Goal: Information Seeking & Learning: Find specific page/section

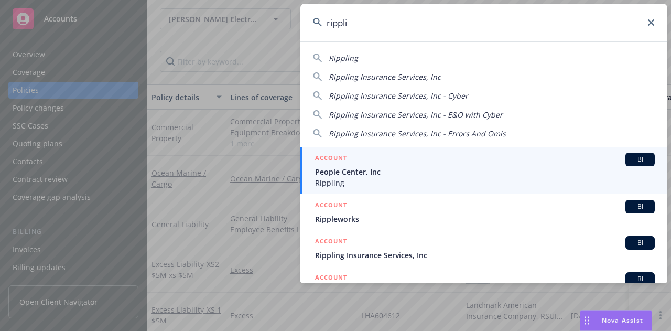
click at [650, 20] on icon at bounding box center [651, 22] width 6 height 6
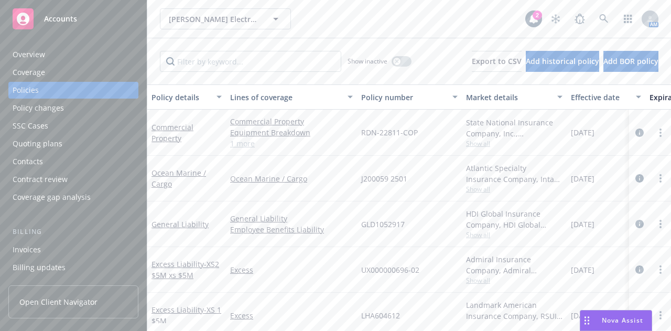
click at [303, 32] on div "[PERSON_NAME] Electronic Inc. [PERSON_NAME] Electronic Inc. 2 AM" at bounding box center [409, 19] width 524 height 38
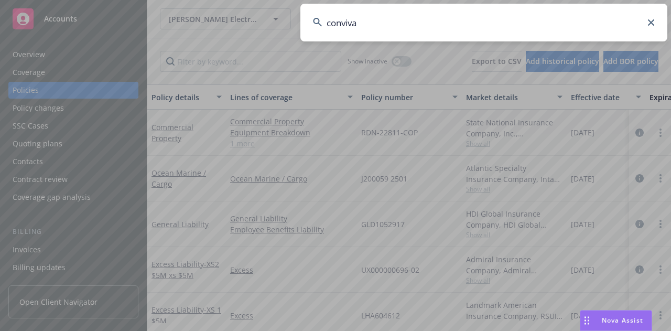
type input "conviva"
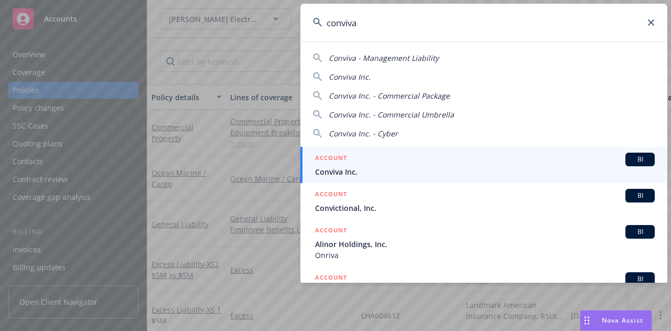
click at [409, 163] on div "ACCOUNT BI" at bounding box center [485, 160] width 340 height 14
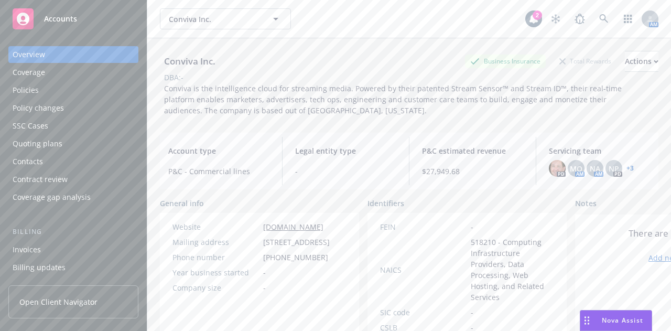
click at [59, 92] on div "Policies" at bounding box center [74, 90] width 122 height 17
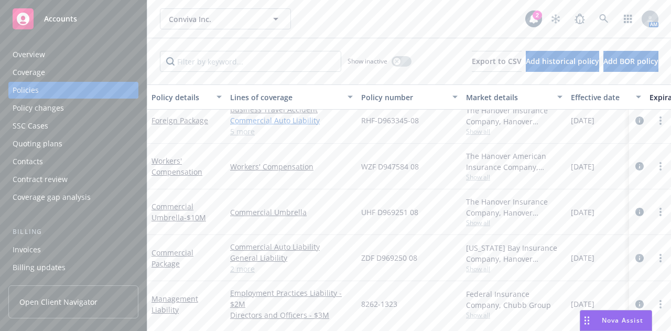
scroll to position [156, 0]
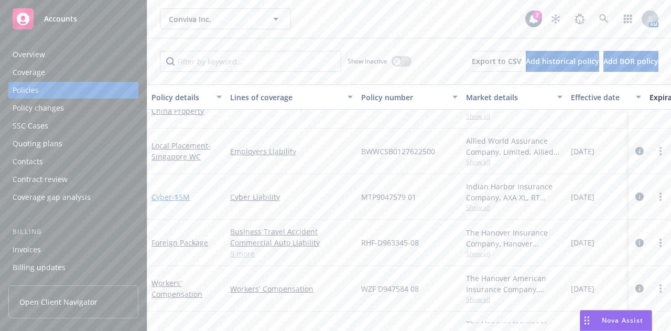
click at [163, 195] on link "Cyber - $5M" at bounding box center [171, 197] width 38 height 10
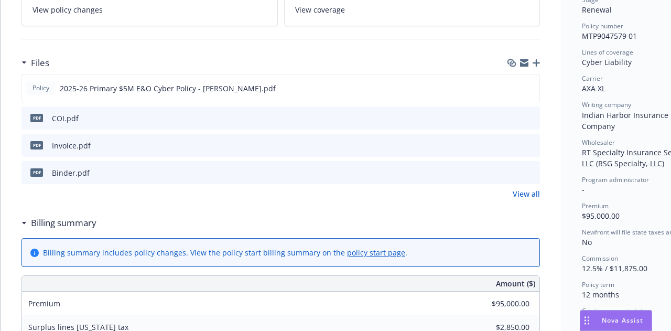
scroll to position [272, 0]
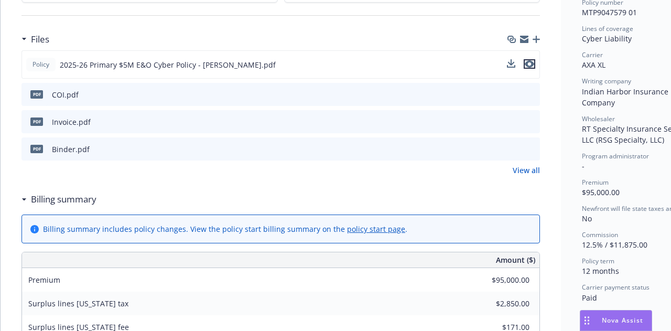
click at [531, 61] on icon "preview file" at bounding box center [529, 63] width 9 height 7
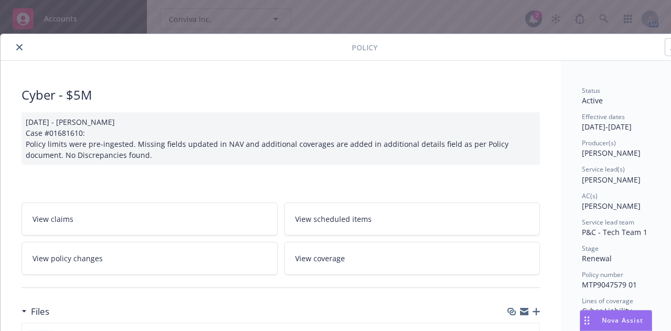
click at [27, 42] on div at bounding box center [178, 47] width 347 height 13
click at [18, 45] on icon "close" at bounding box center [19, 47] width 6 height 6
click at [14, 41] on div at bounding box center [178, 47] width 347 height 13
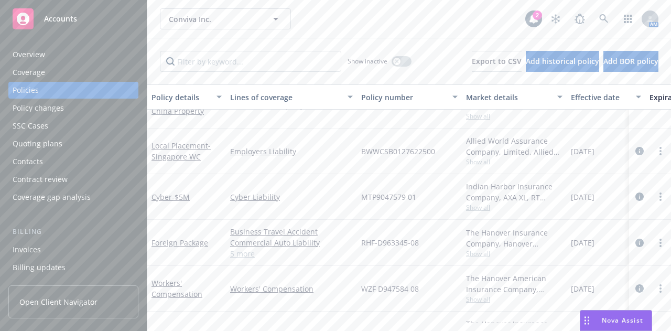
click at [17, 46] on div "Overview Coverage Policies Policy changes SSC Cases Quoting plans Contacts Cont…" at bounding box center [73, 182] width 147 height 297
click at [349, 31] on div "Conviva Inc. Conviva Inc. 2 AM" at bounding box center [409, 19] width 524 height 38
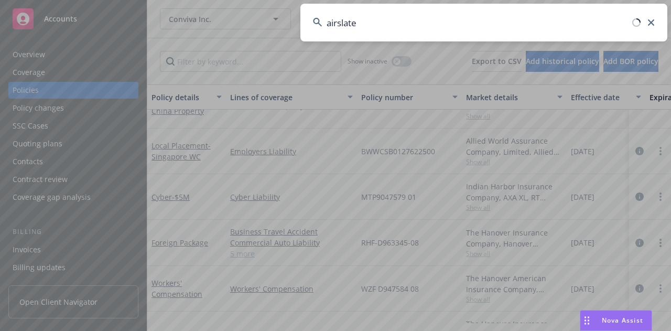
type input "airslate"
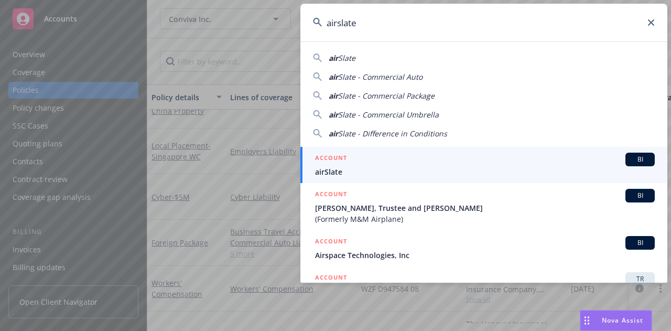
click at [351, 171] on span "airSlate" at bounding box center [485, 171] width 340 height 11
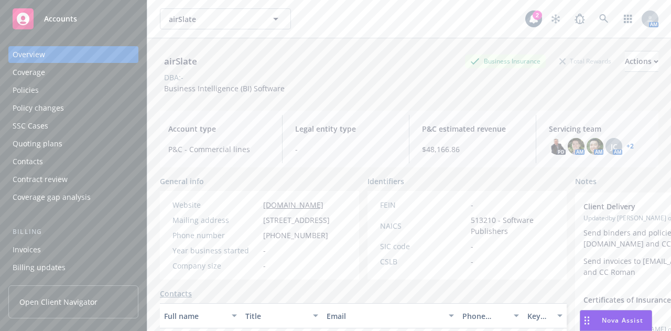
click at [95, 91] on div "Policies" at bounding box center [74, 90] width 122 height 17
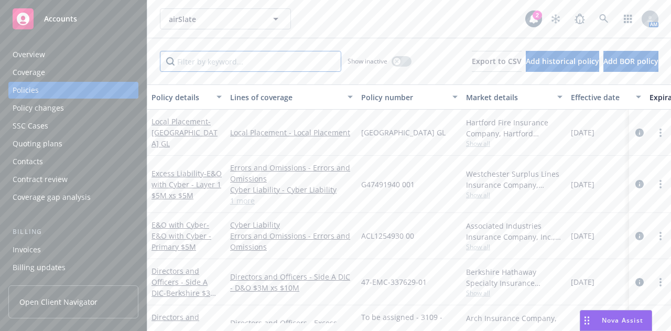
click at [233, 56] on input "Filter by keyword..." at bounding box center [250, 61] width 181 height 21
type input "[GEOGRAPHIC_DATA]"
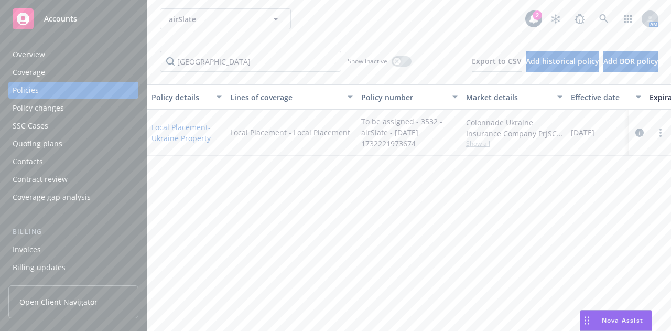
click at [186, 125] on link "Local Placement - [GEOGRAPHIC_DATA] Property" at bounding box center [181, 132] width 59 height 21
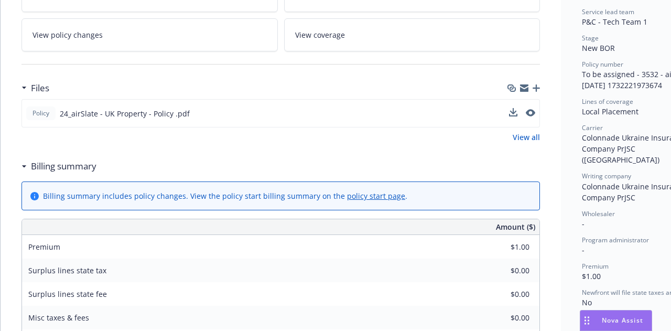
scroll to position [211, 0]
click at [532, 111] on icon "preview file" at bounding box center [529, 112] width 9 height 7
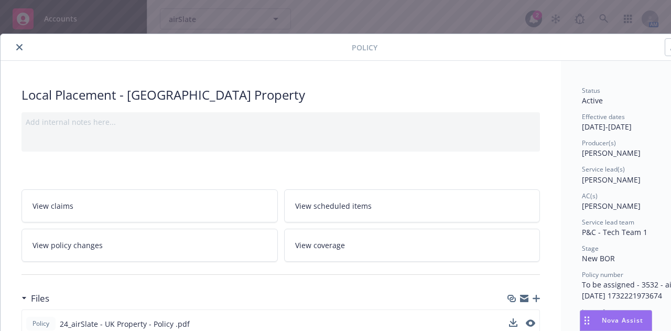
click at [17, 44] on icon "close" at bounding box center [19, 47] width 6 height 6
